Goal: Information Seeking & Learning: Learn about a topic

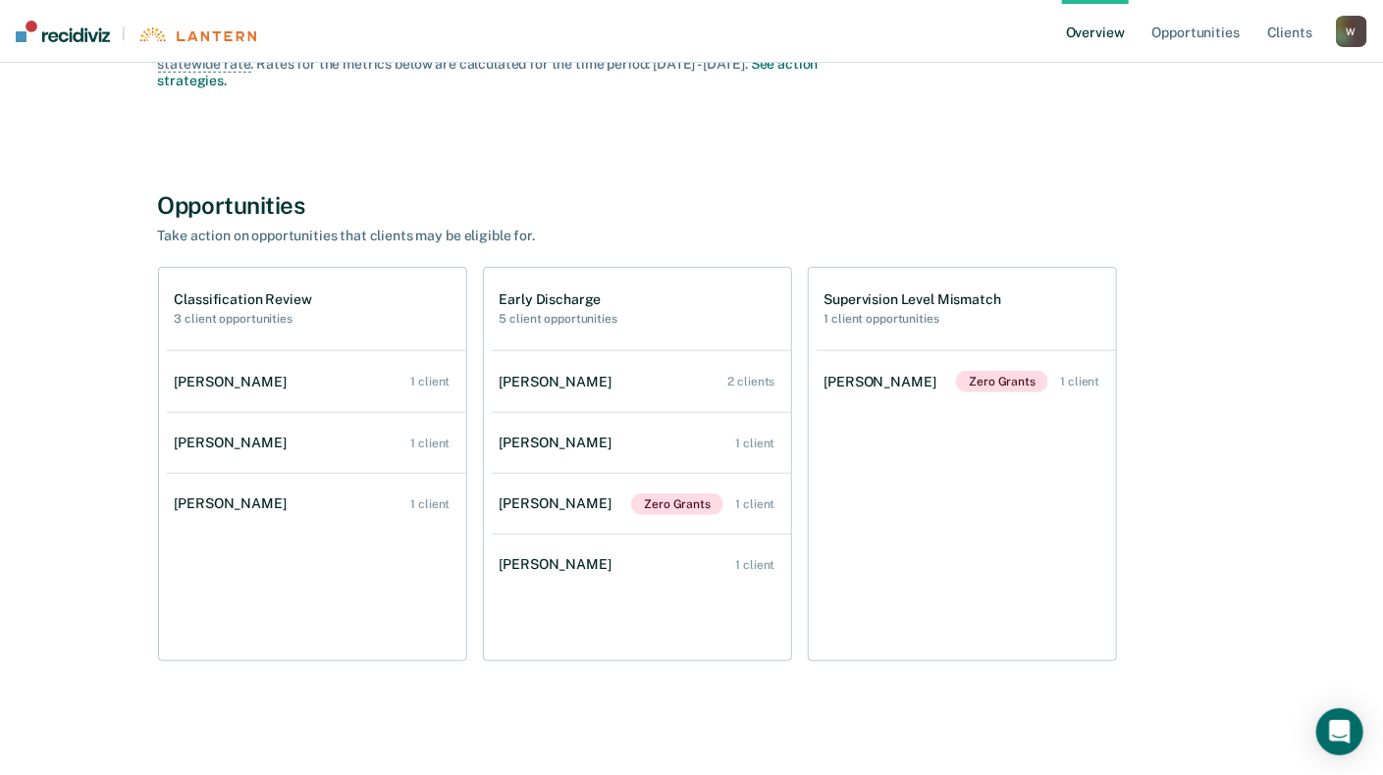
scroll to position [214, 0]
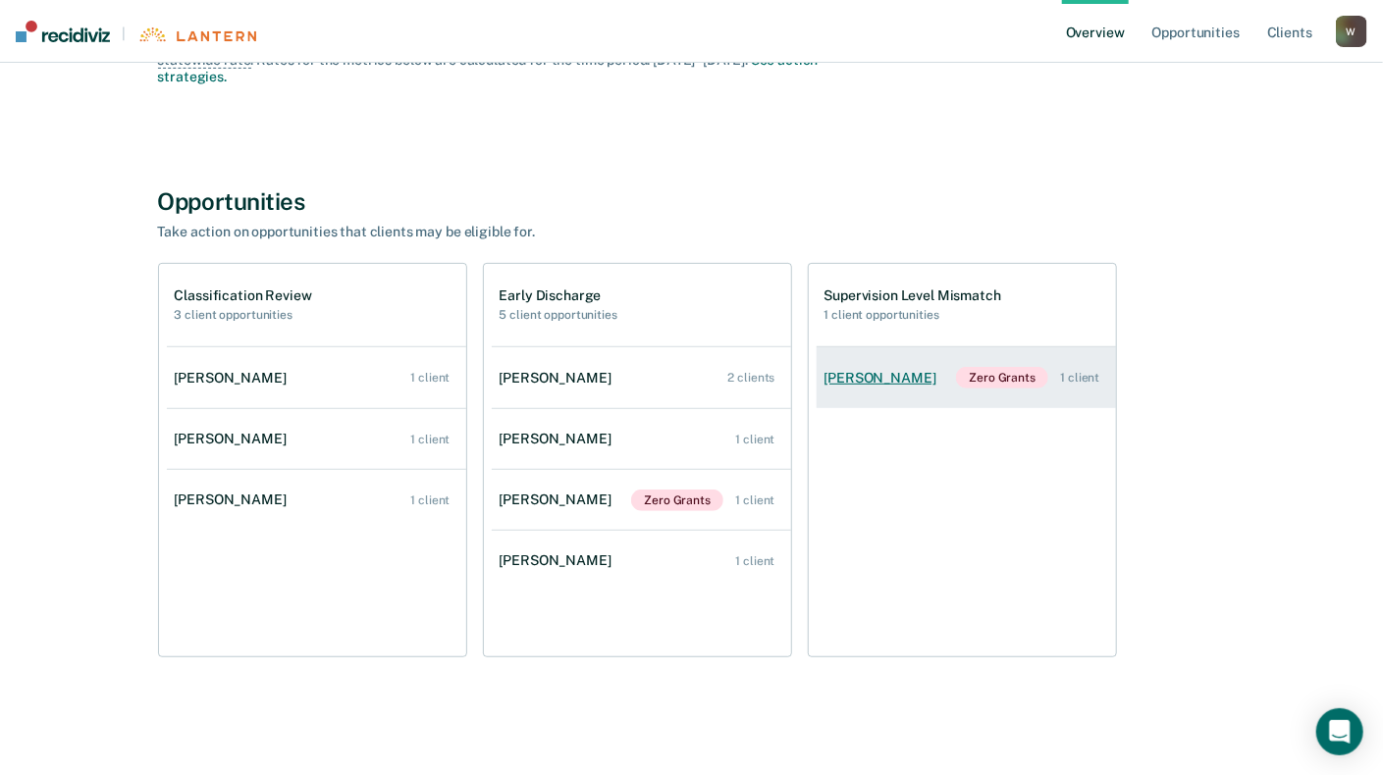
click at [916, 382] on div "[PERSON_NAME]" at bounding box center [884, 378] width 120 height 17
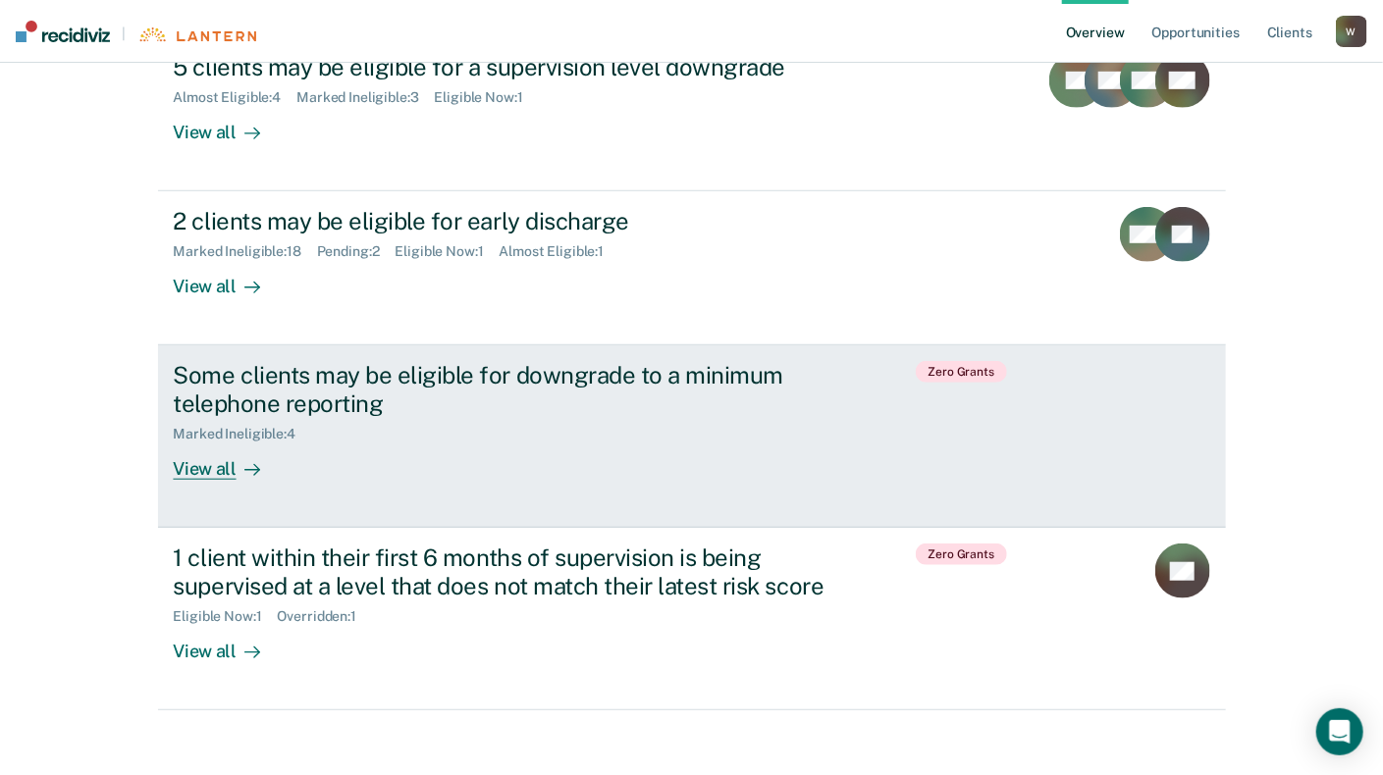
scroll to position [532, 0]
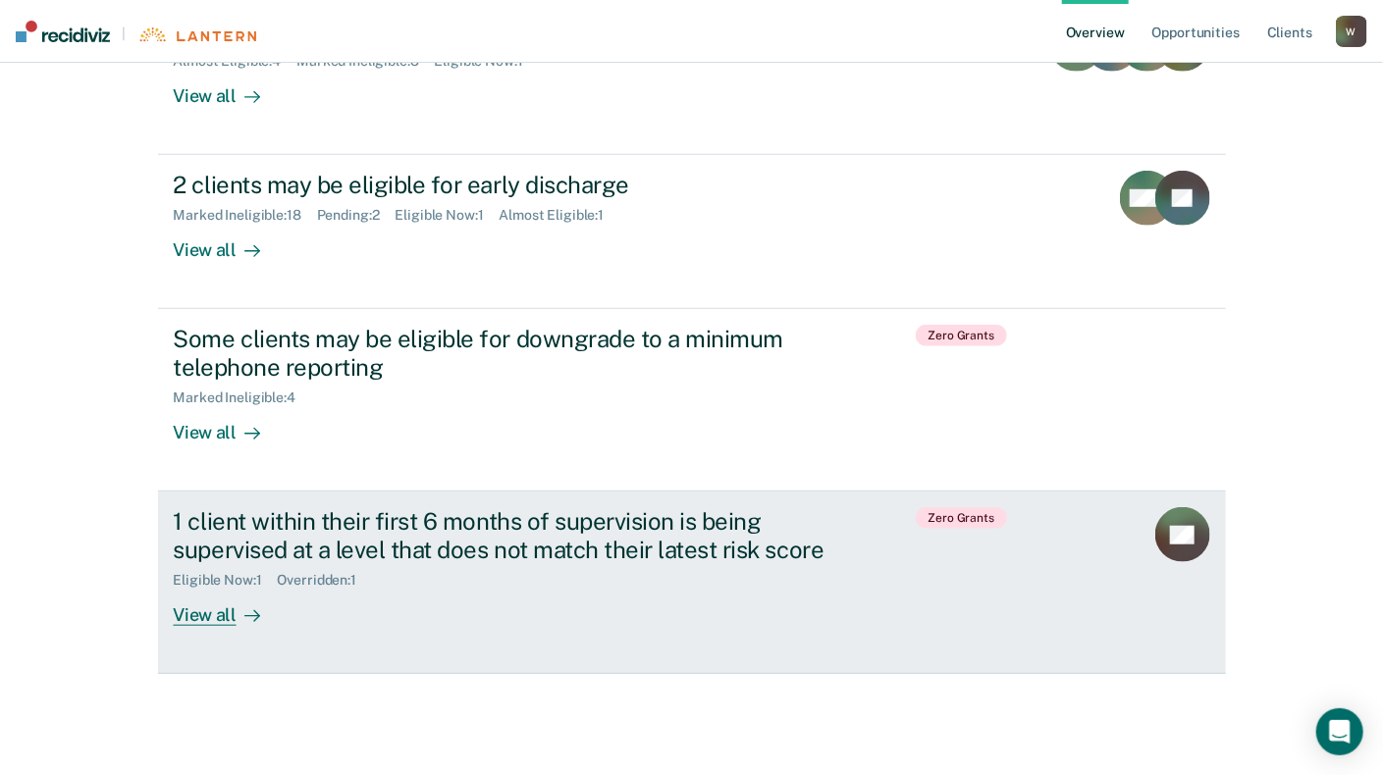
click at [203, 607] on div "View all" at bounding box center [229, 608] width 110 height 38
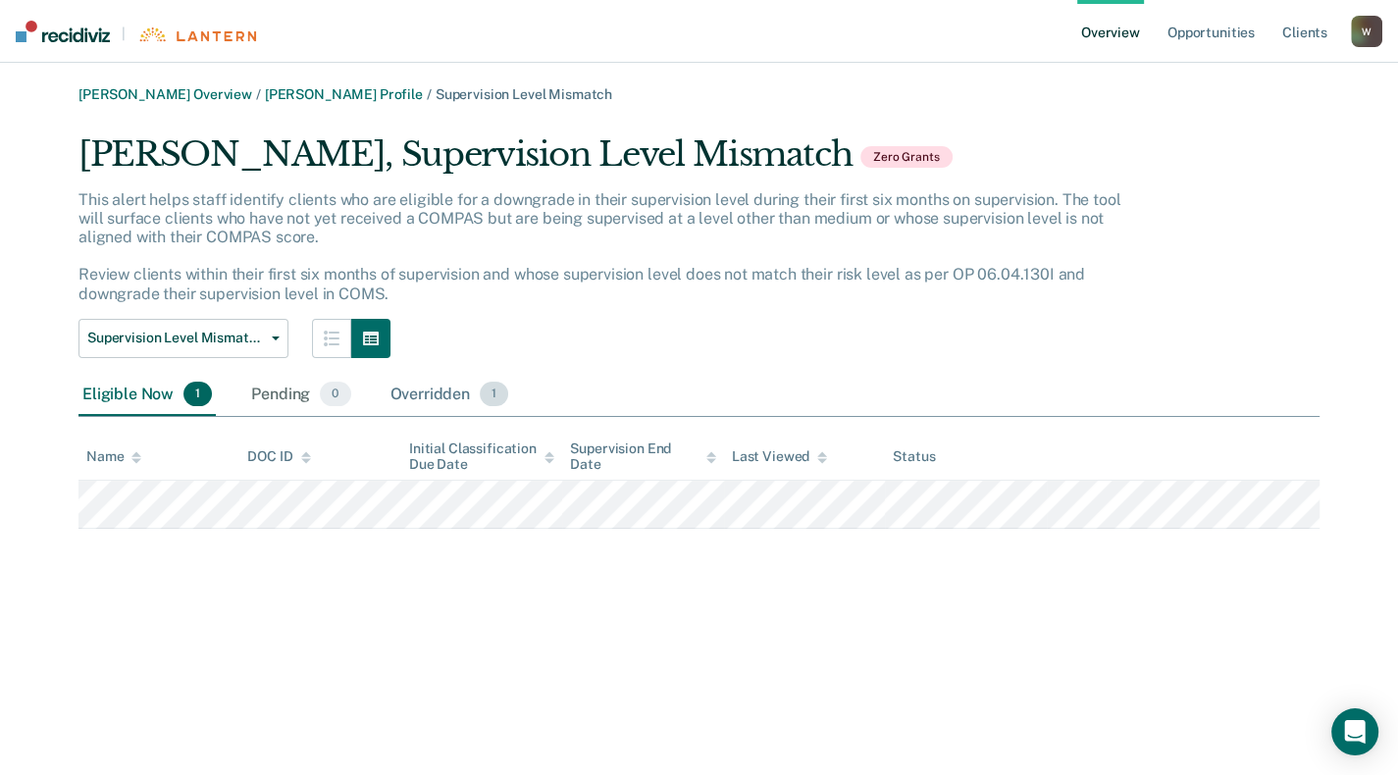
click at [439, 392] on div "Overridden 1" at bounding box center [450, 395] width 127 height 43
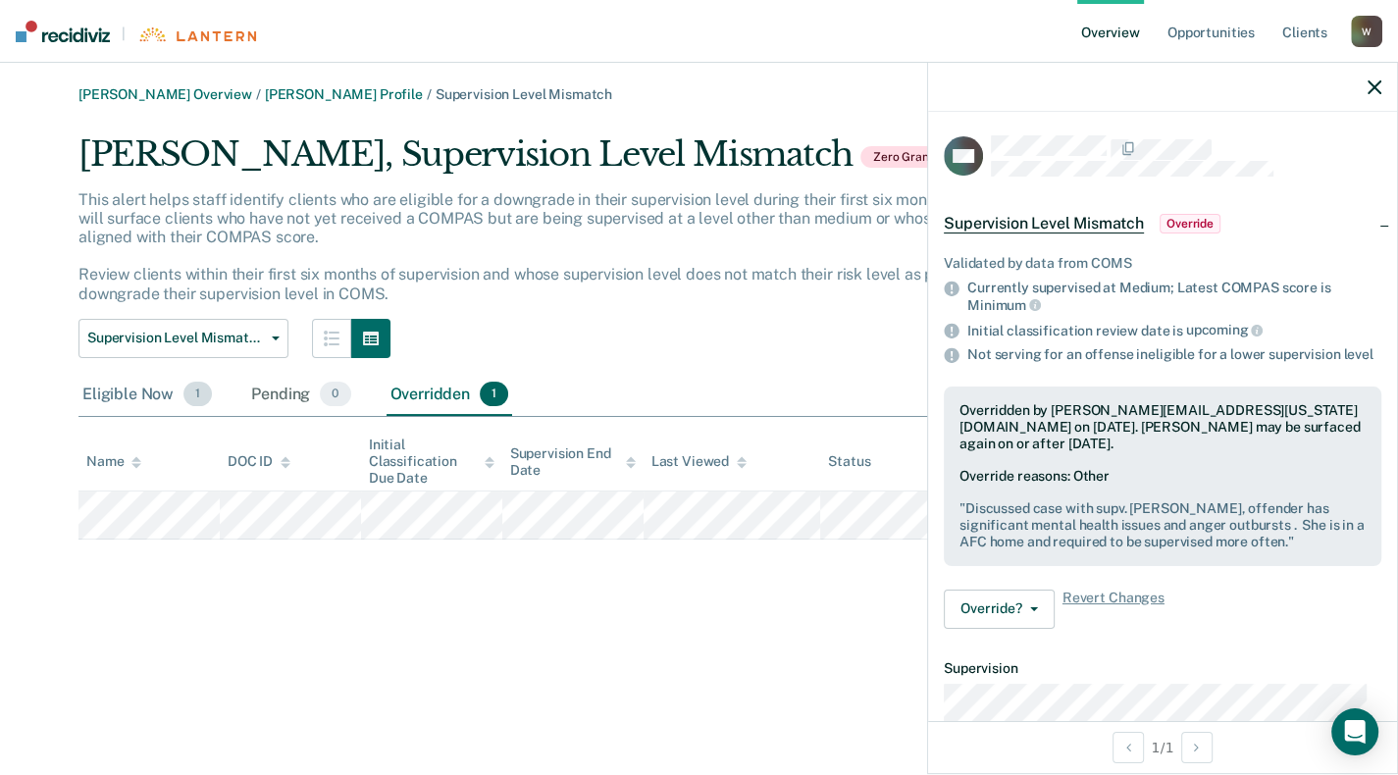
click at [126, 400] on div "Eligible Now 1" at bounding box center [146, 395] width 137 height 43
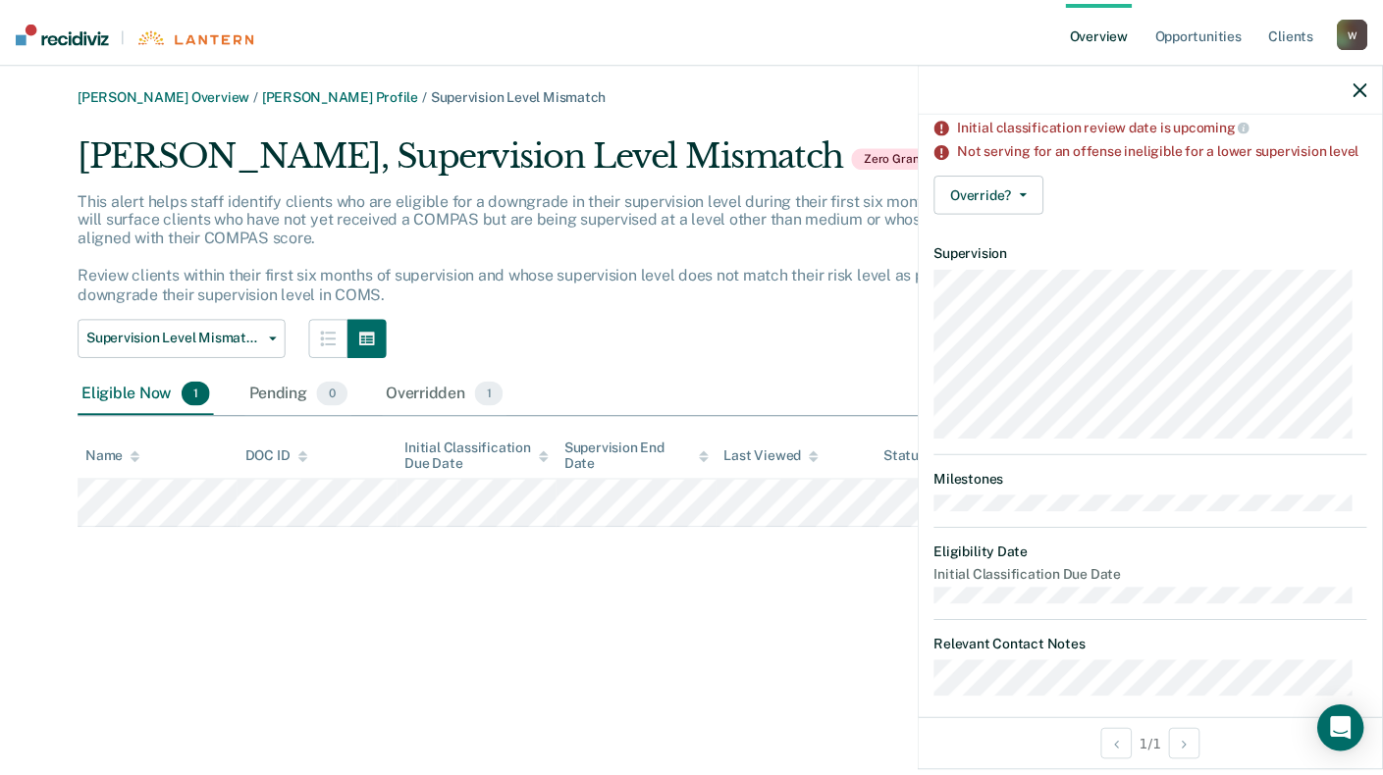
scroll to position [235, 0]
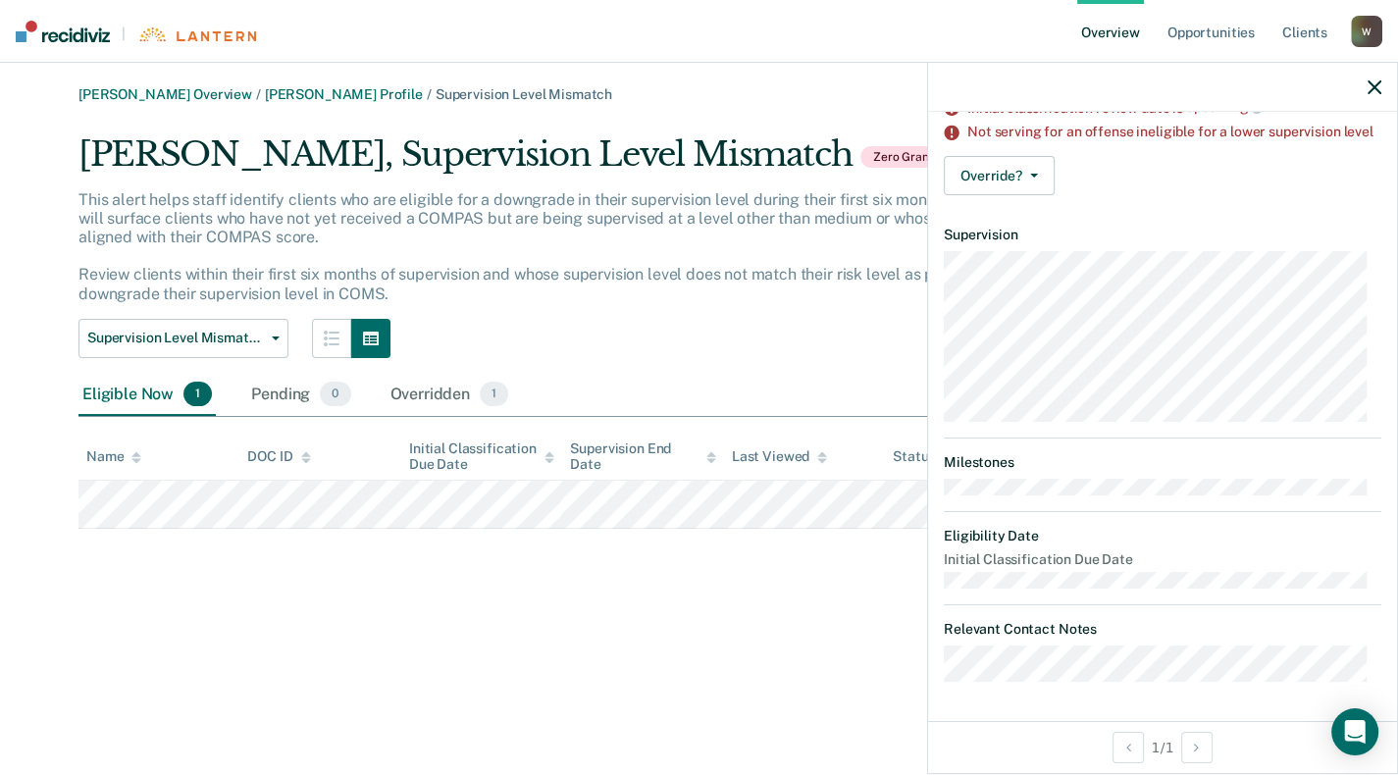
click at [73, 551] on div "[PERSON_NAME] Overview / [PERSON_NAME] Profile / Supervision Level Mismatch [PE…" at bounding box center [699, 399] width 1351 height 626
click at [1094, 31] on link "Overview" at bounding box center [1110, 31] width 67 height 63
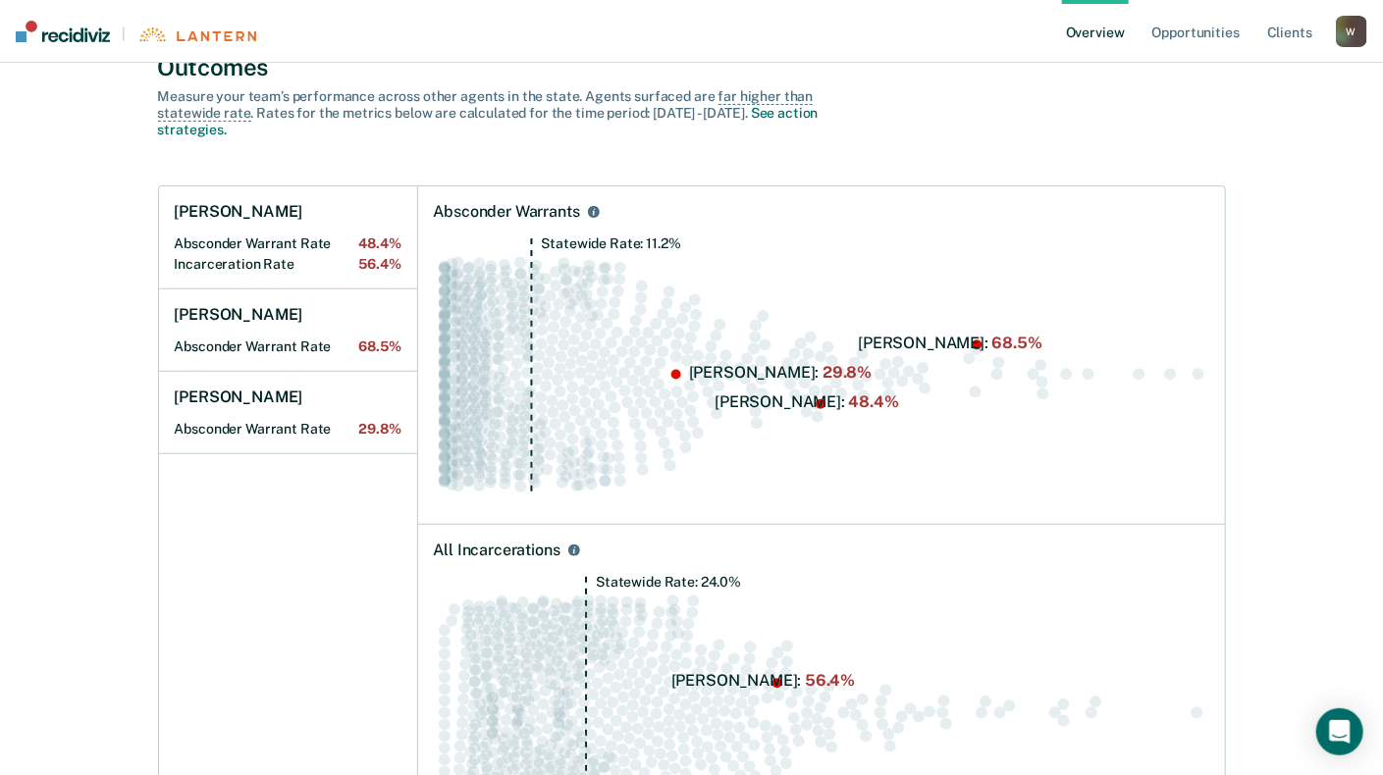
scroll to position [196, 0]
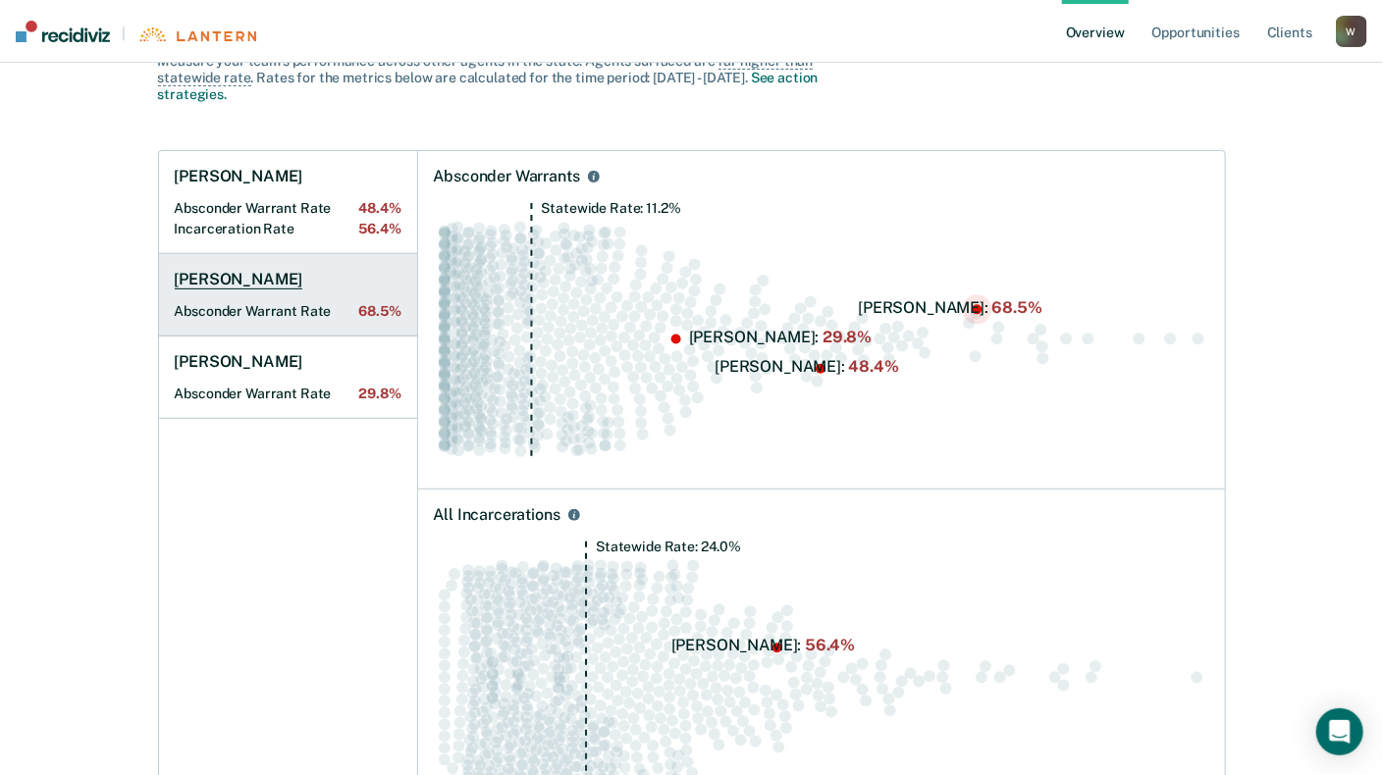
click at [216, 310] on Rate "Absconder Warrant Rate 68.5%" at bounding box center [288, 311] width 227 height 17
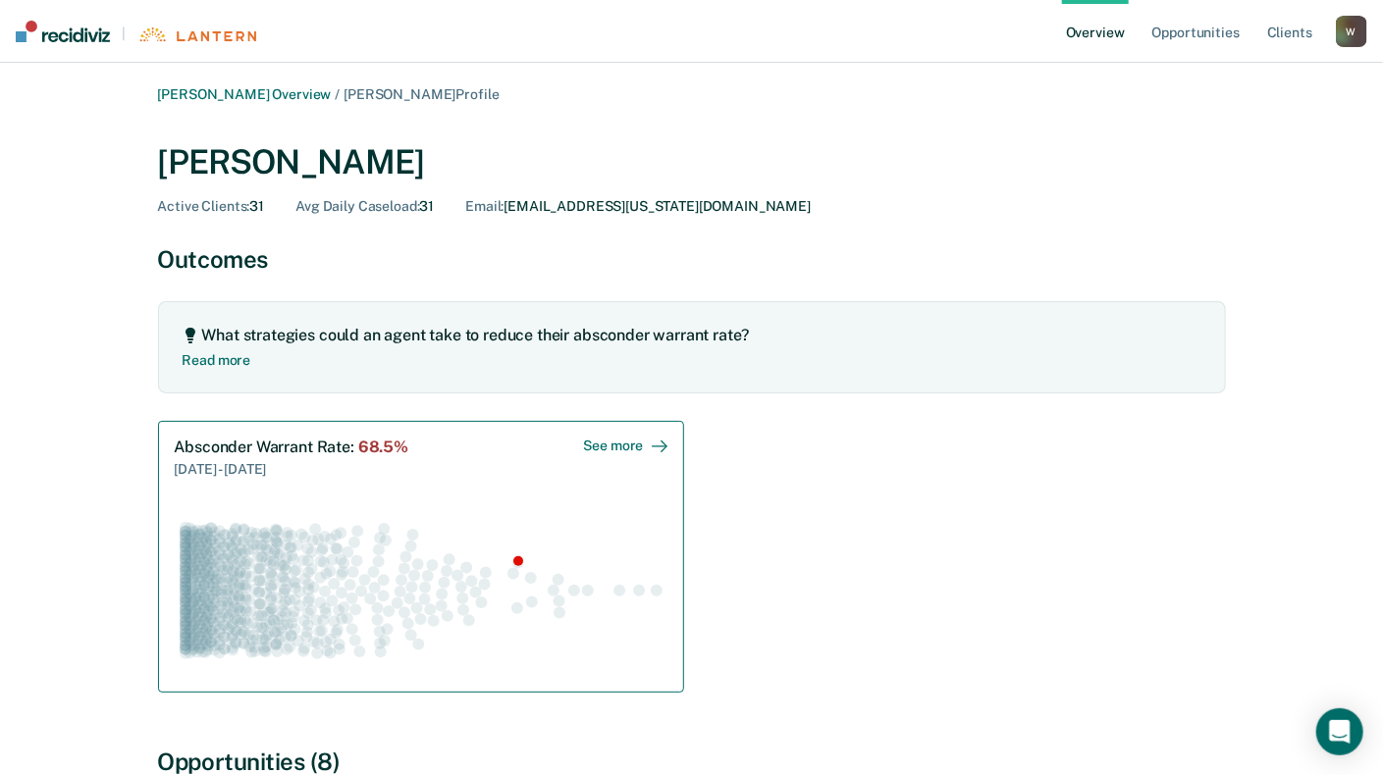
click at [579, 441] on div "Absconder Warrant Rate : 68.5% [DATE] - [DATE] See more" at bounding box center [421, 459] width 493 height 42
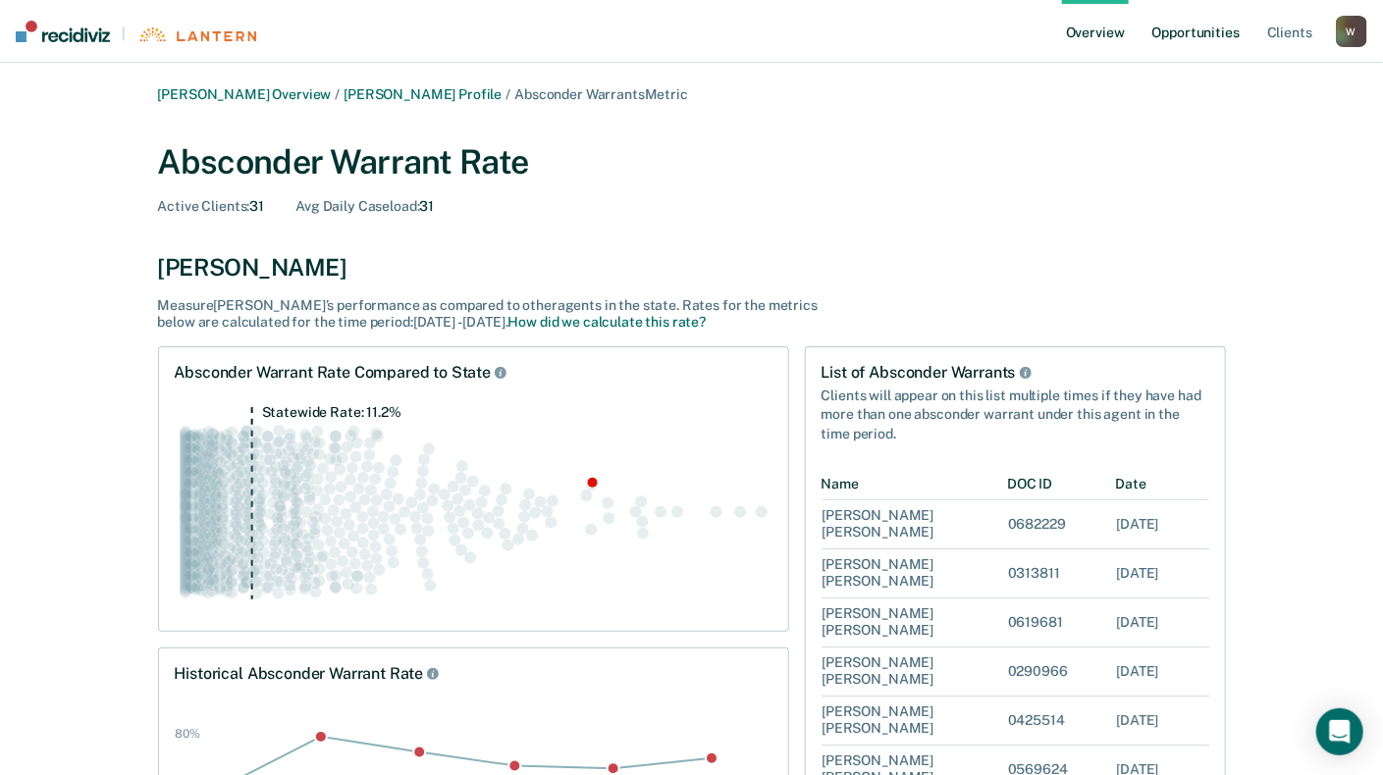
click at [1212, 31] on link "Opportunities" at bounding box center [1195, 31] width 95 height 63
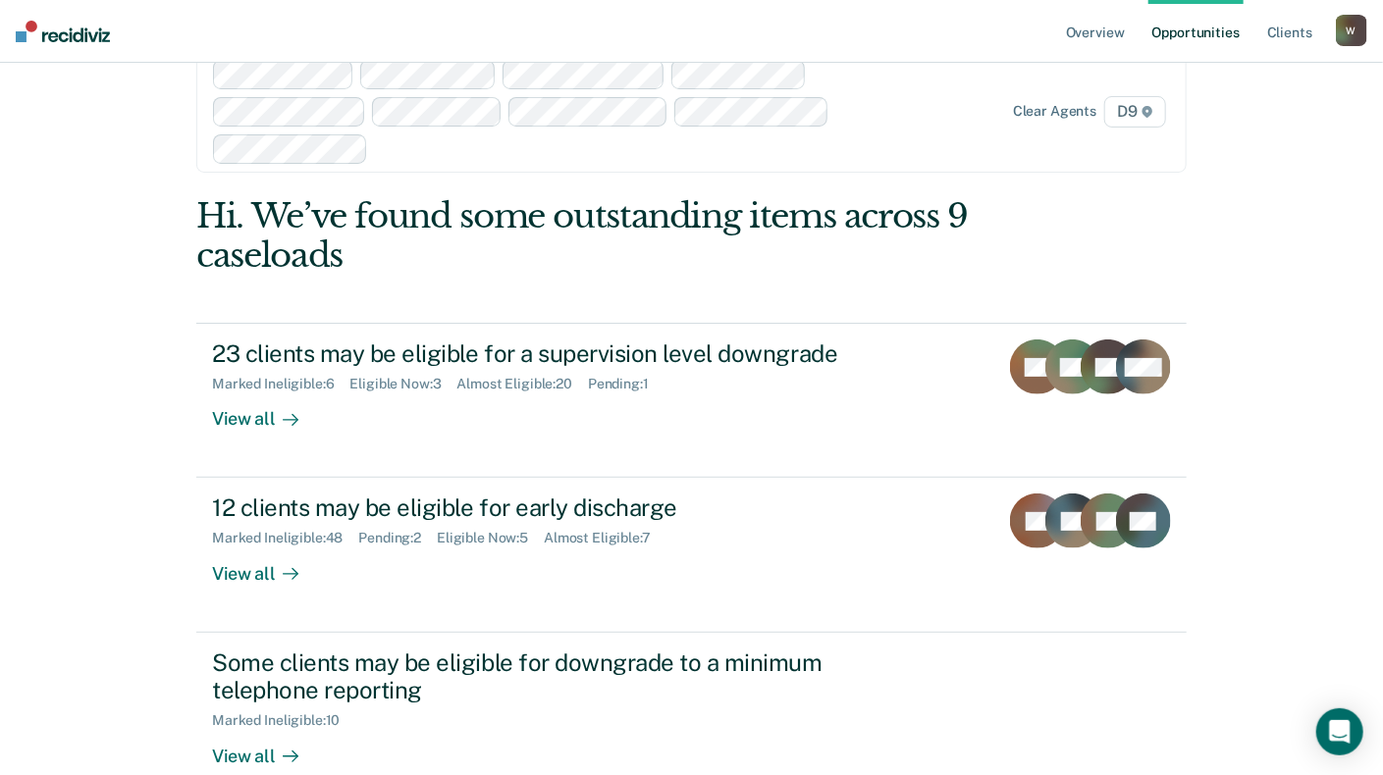
scroll to position [26, 0]
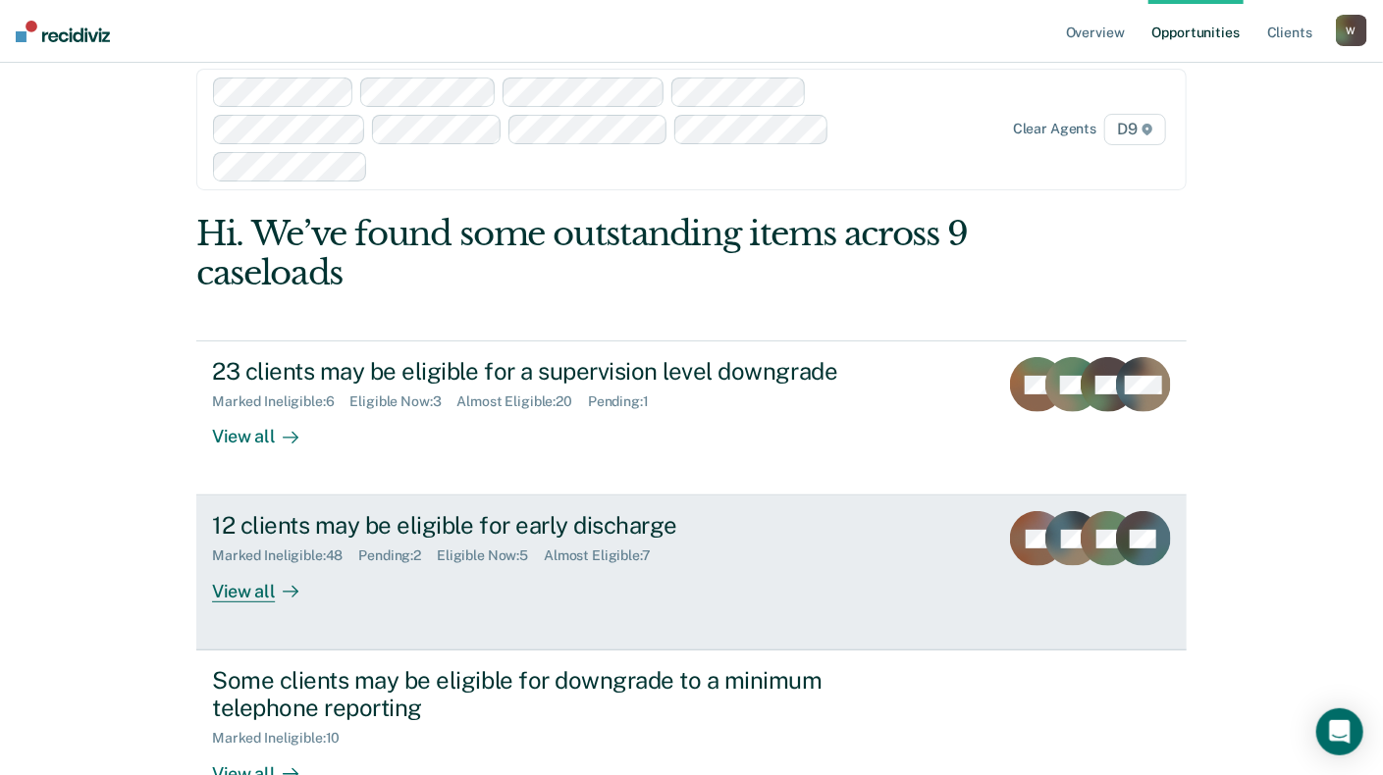
click at [592, 534] on div "12 clients may be eligible for early discharge" at bounding box center [556, 525] width 689 height 28
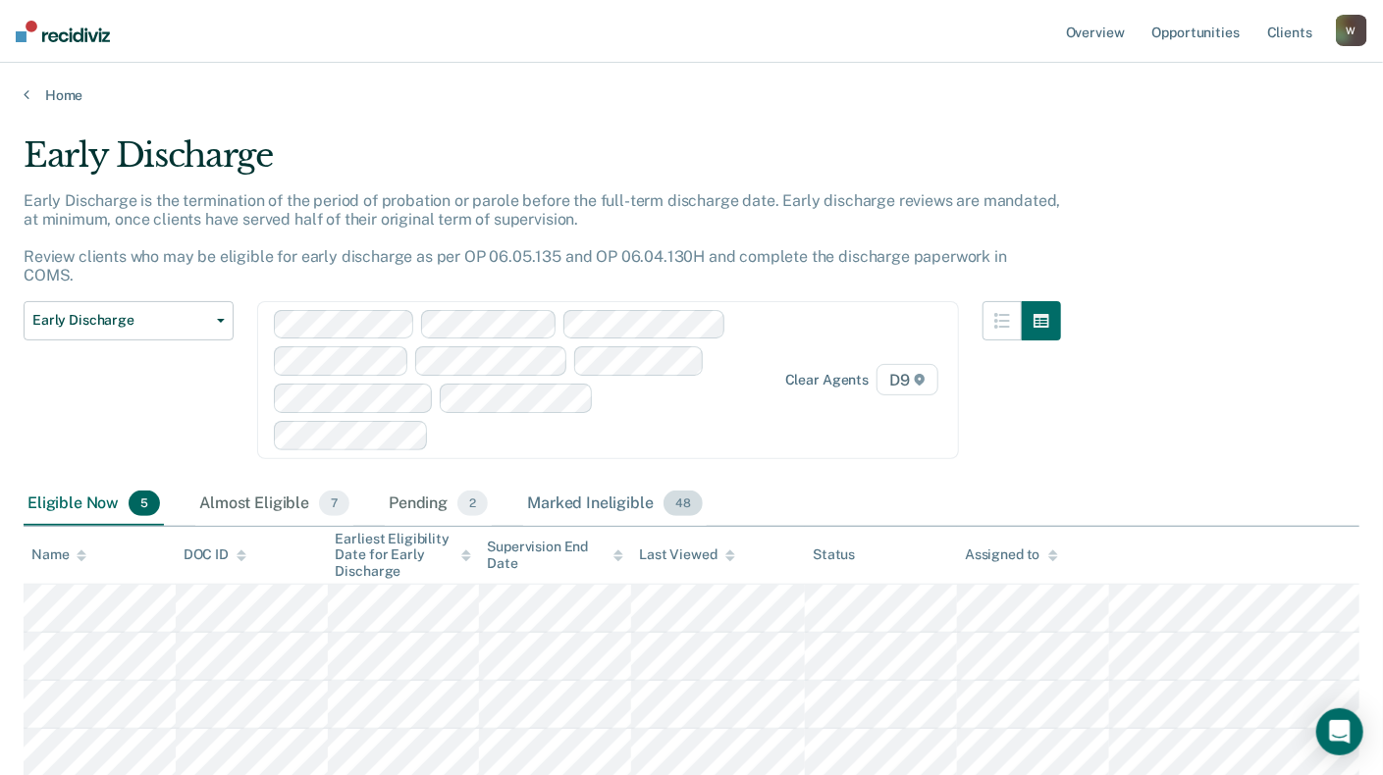
scroll to position [171, 0]
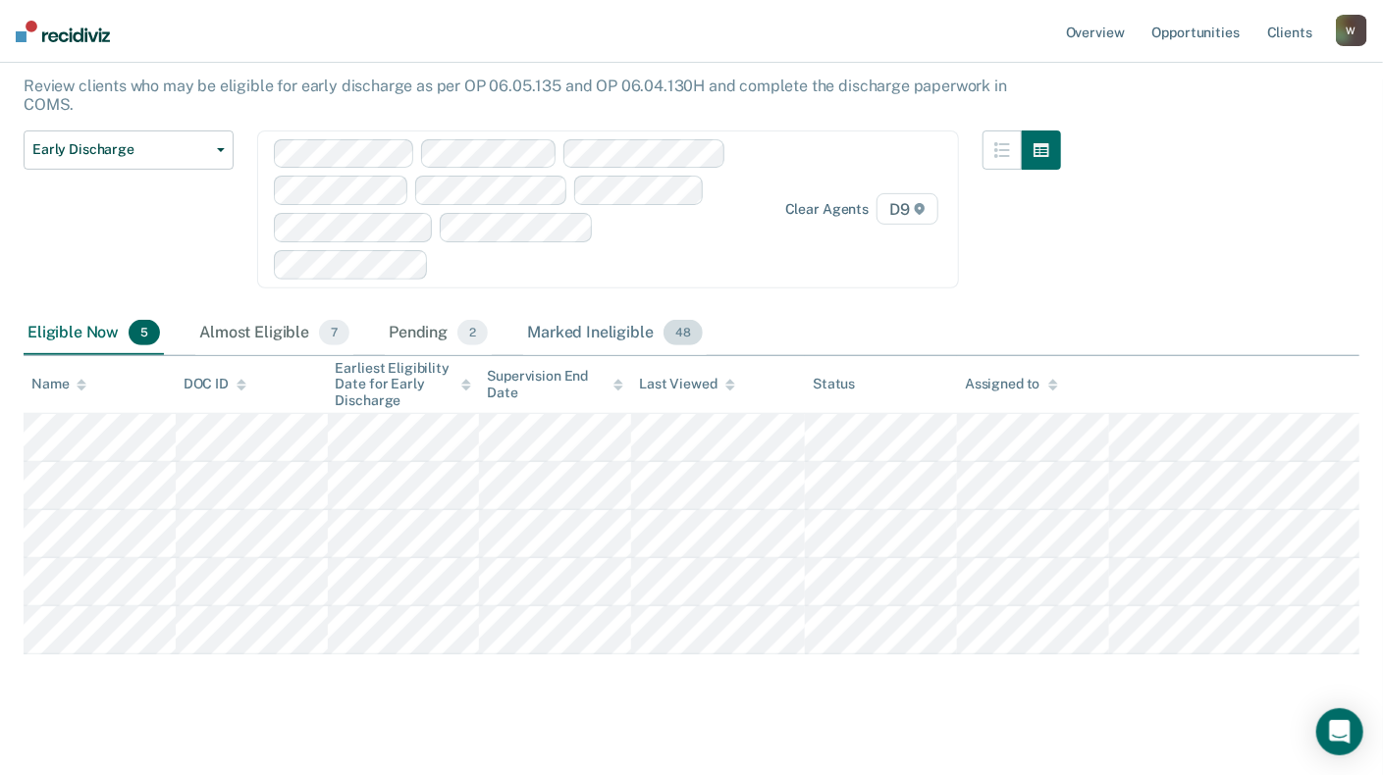
click at [571, 318] on div "Marked Ineligible 48" at bounding box center [614, 333] width 183 height 43
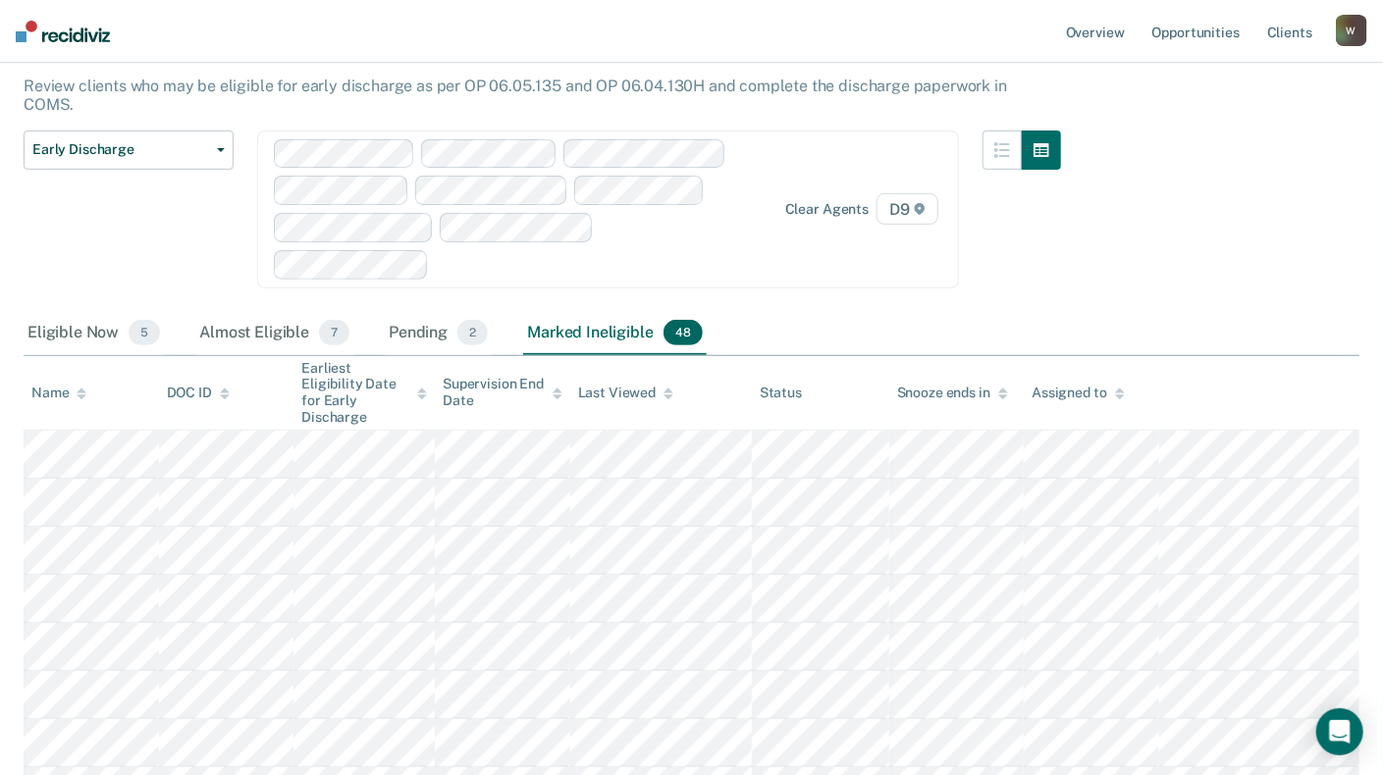
click at [1093, 385] on div "Assigned to" at bounding box center [1077, 393] width 92 height 17
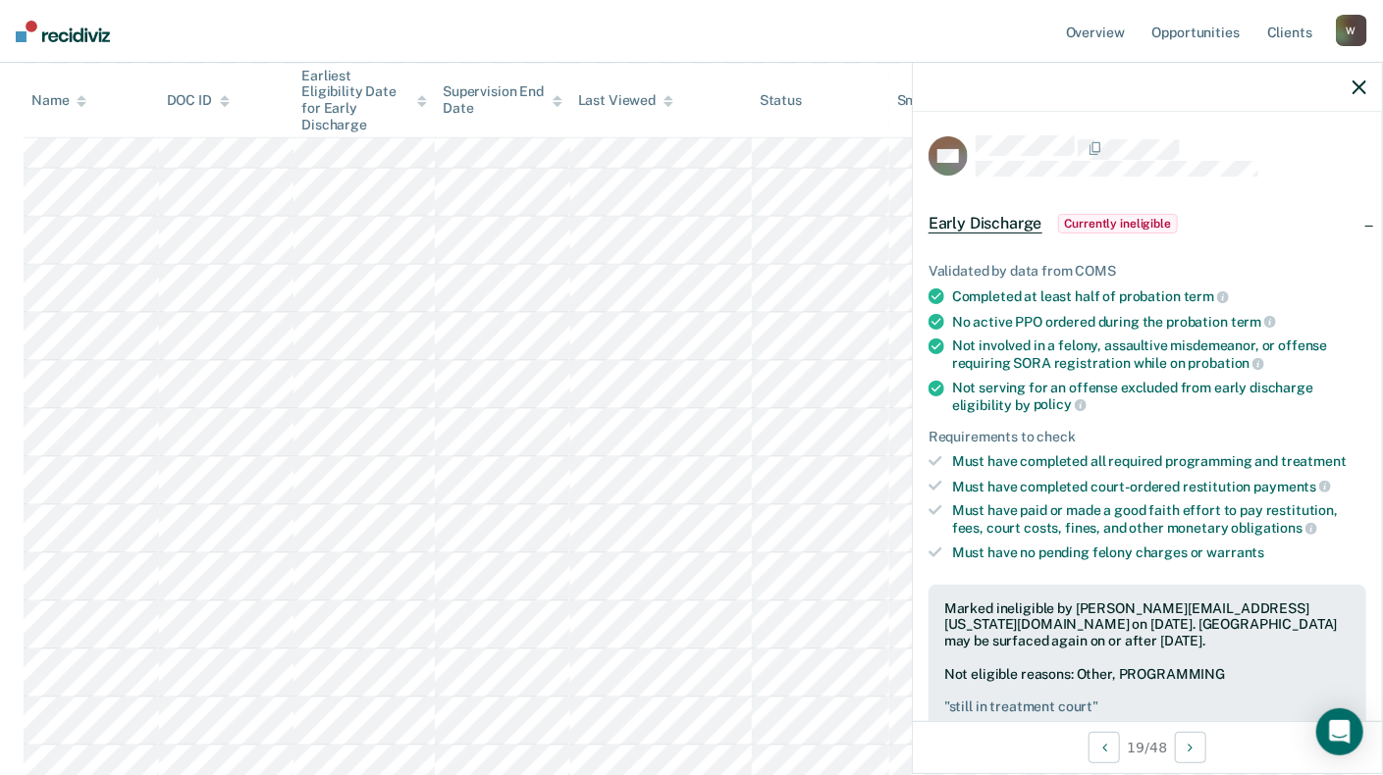
scroll to position [956, 0]
click at [1368, 90] on div at bounding box center [1147, 87] width 469 height 49
click at [1360, 89] on icon "button" at bounding box center [1359, 87] width 14 height 14
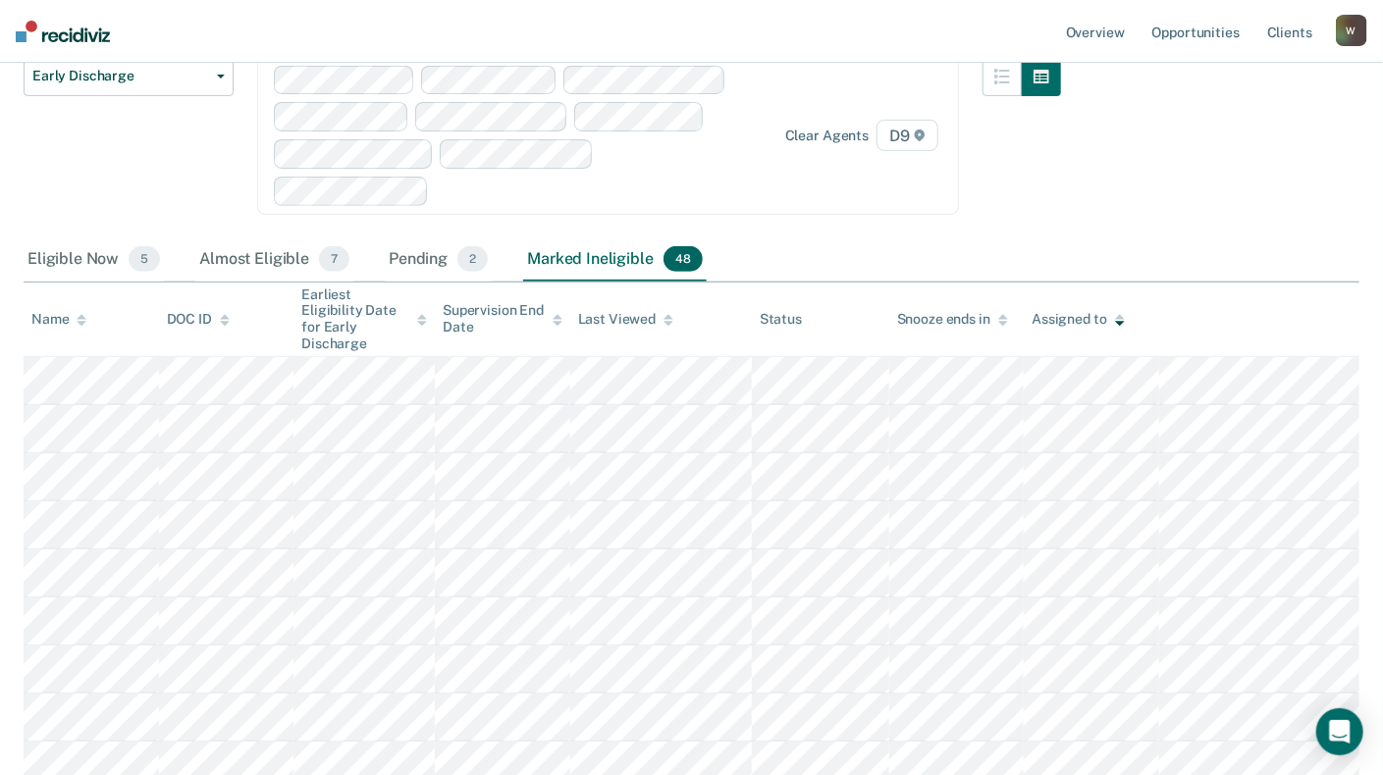
scroll to position [0, 0]
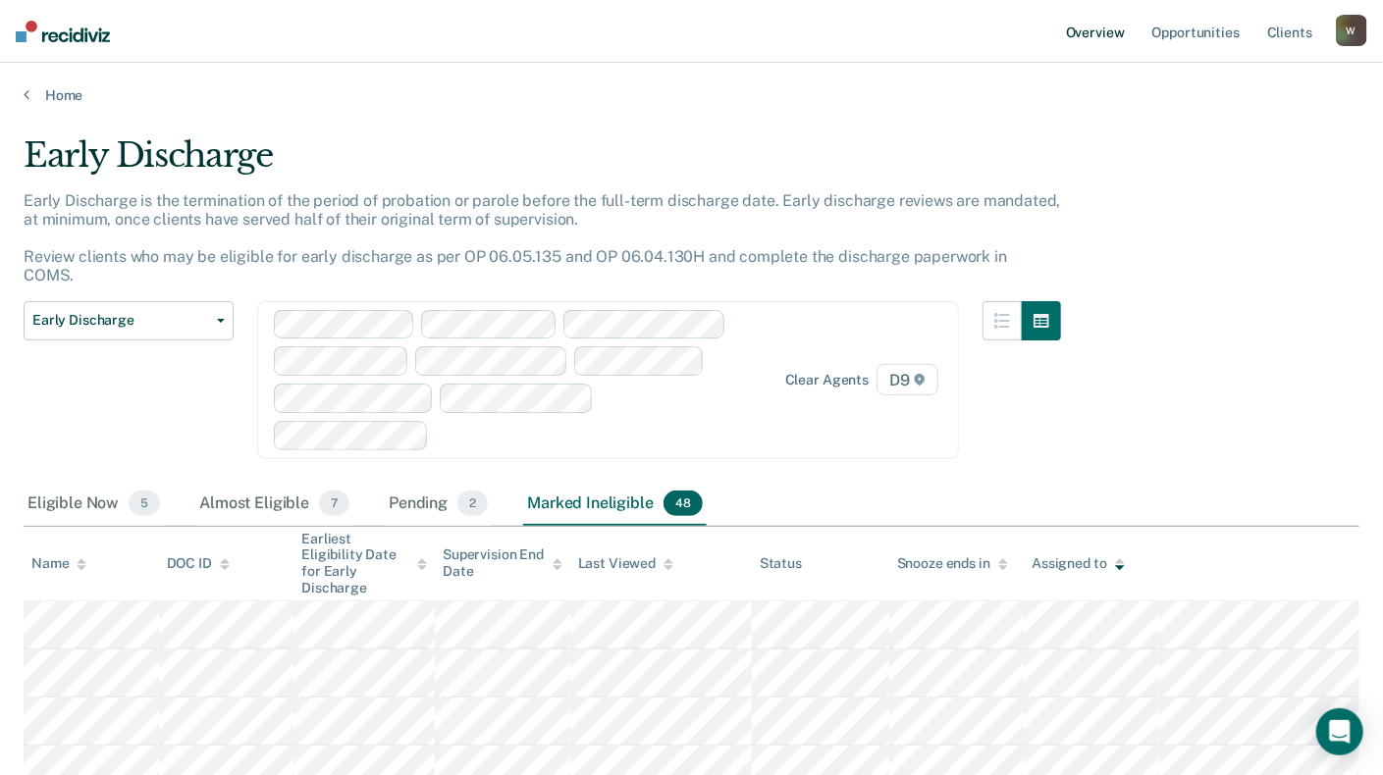
click at [1115, 34] on link "Overview" at bounding box center [1095, 31] width 67 height 63
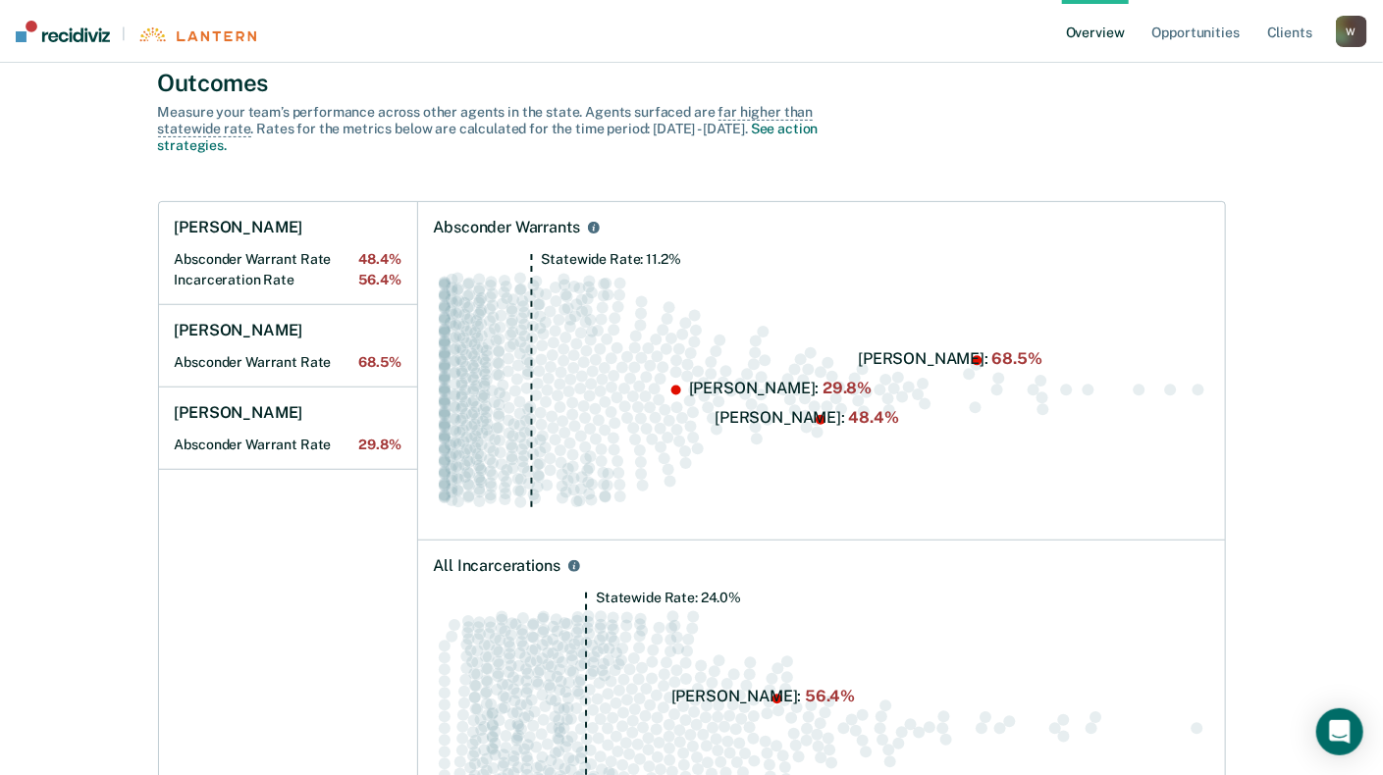
scroll to position [196, 0]
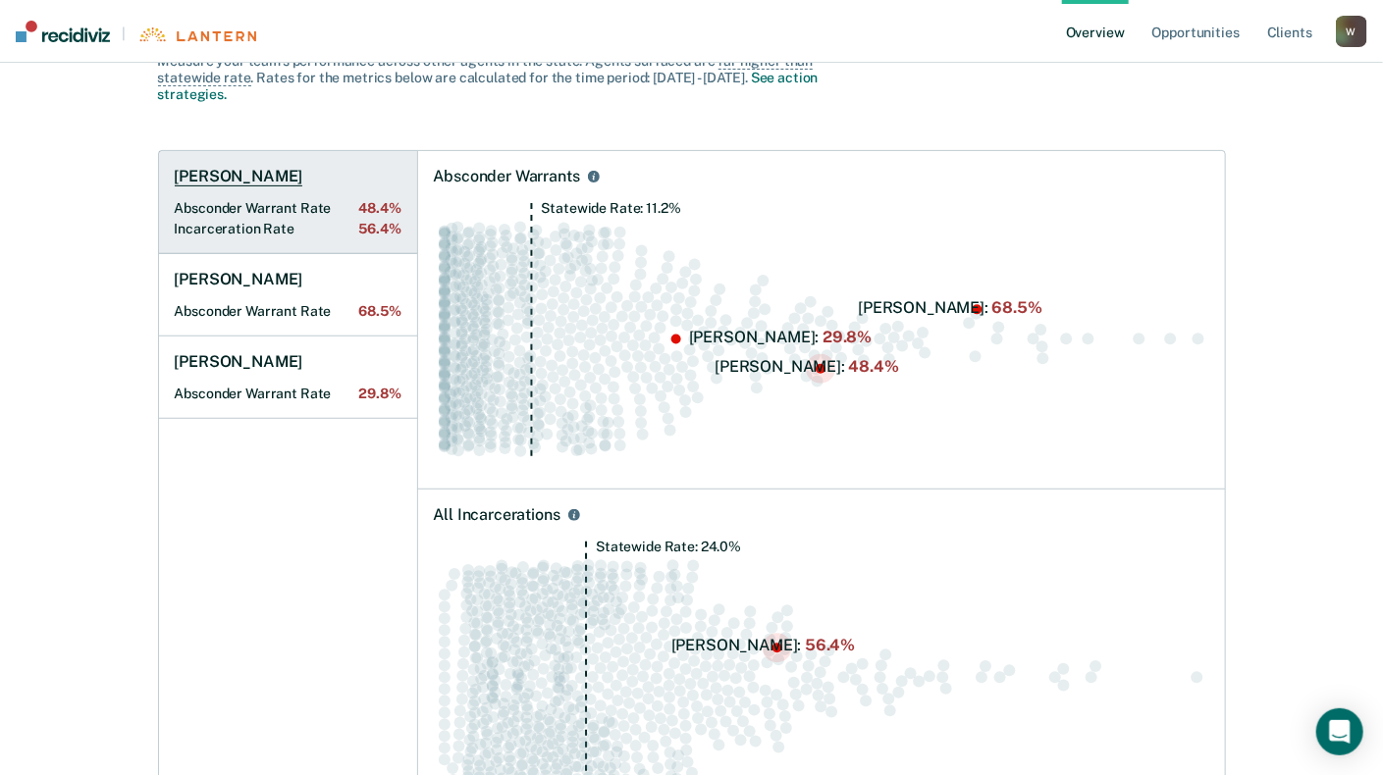
click at [246, 181] on h1 "[PERSON_NAME]" at bounding box center [239, 177] width 129 height 20
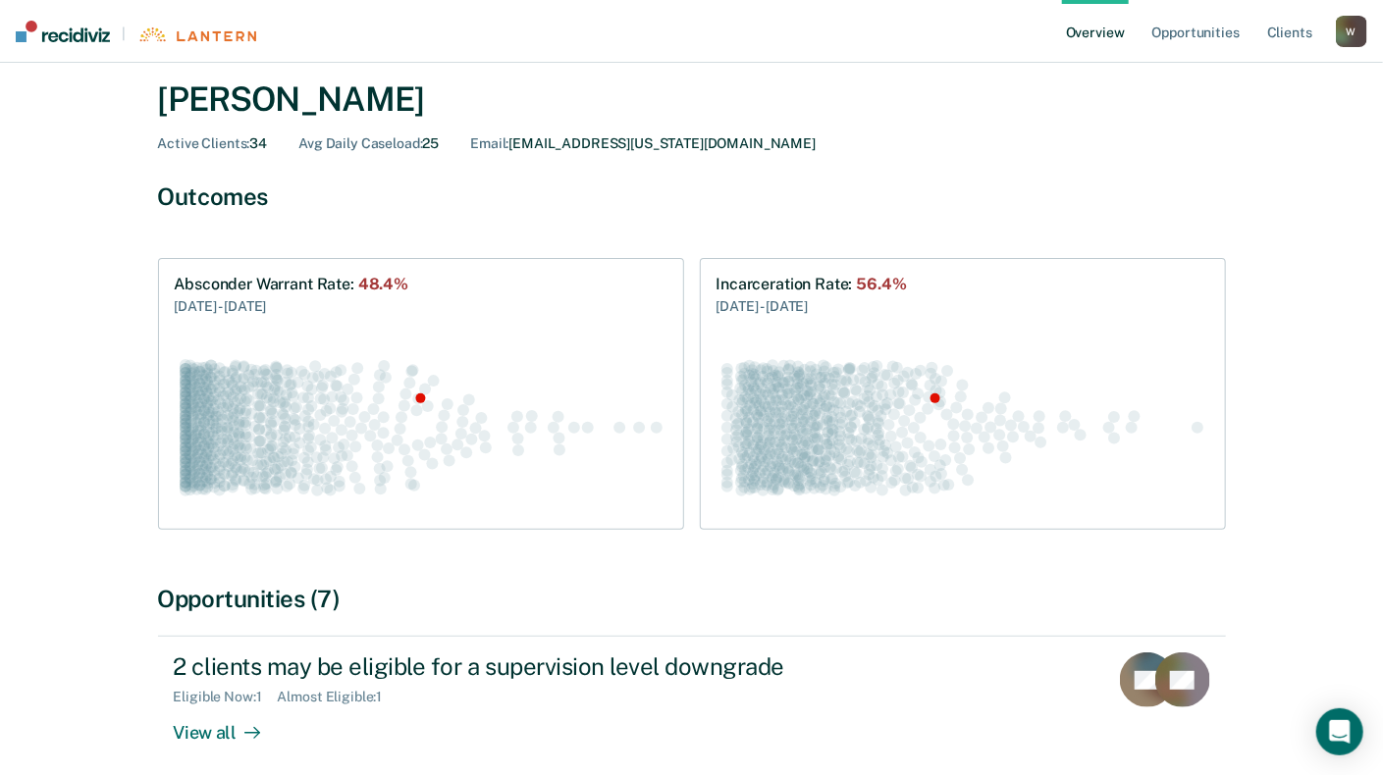
scroll to position [98, 0]
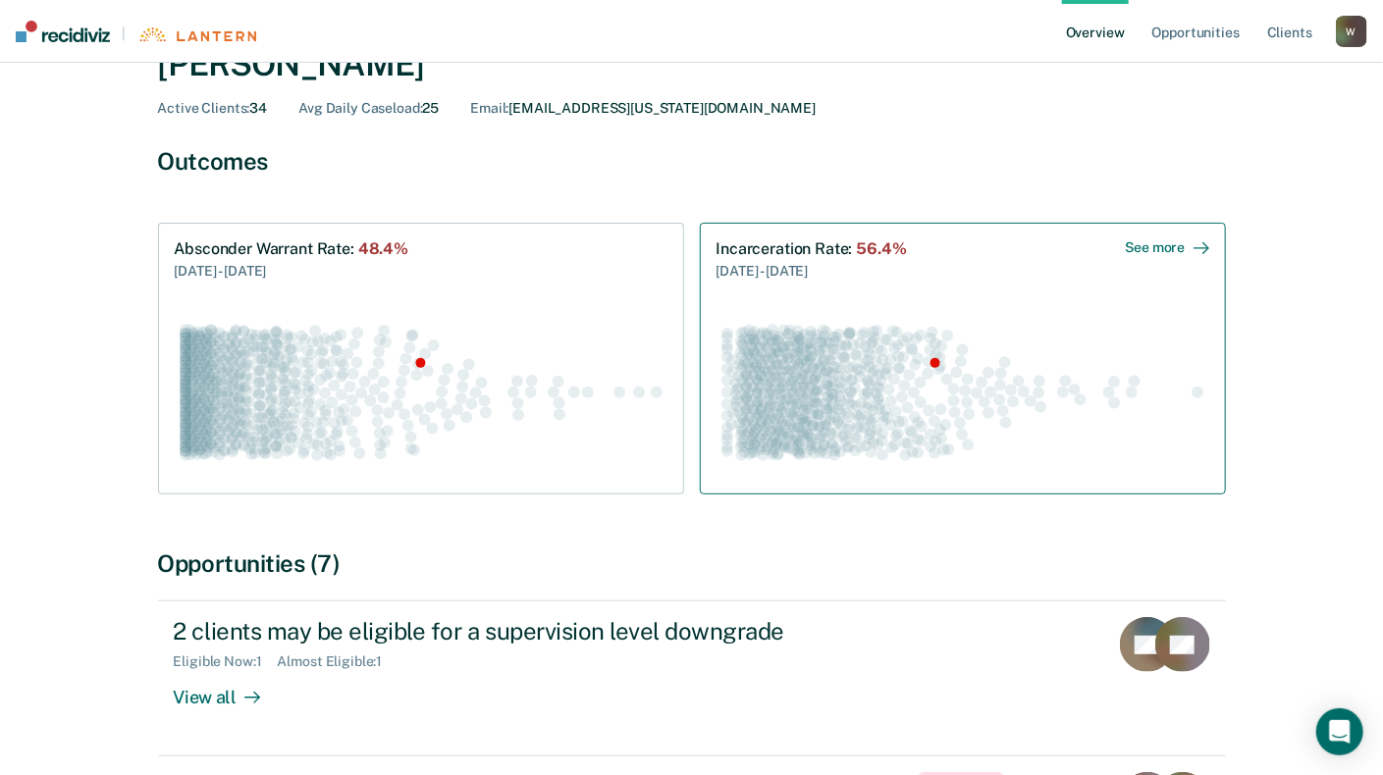
click at [1186, 252] on div "See more" at bounding box center [1166, 247] width 83 height 17
